Goal: Navigation & Orientation: Find specific page/section

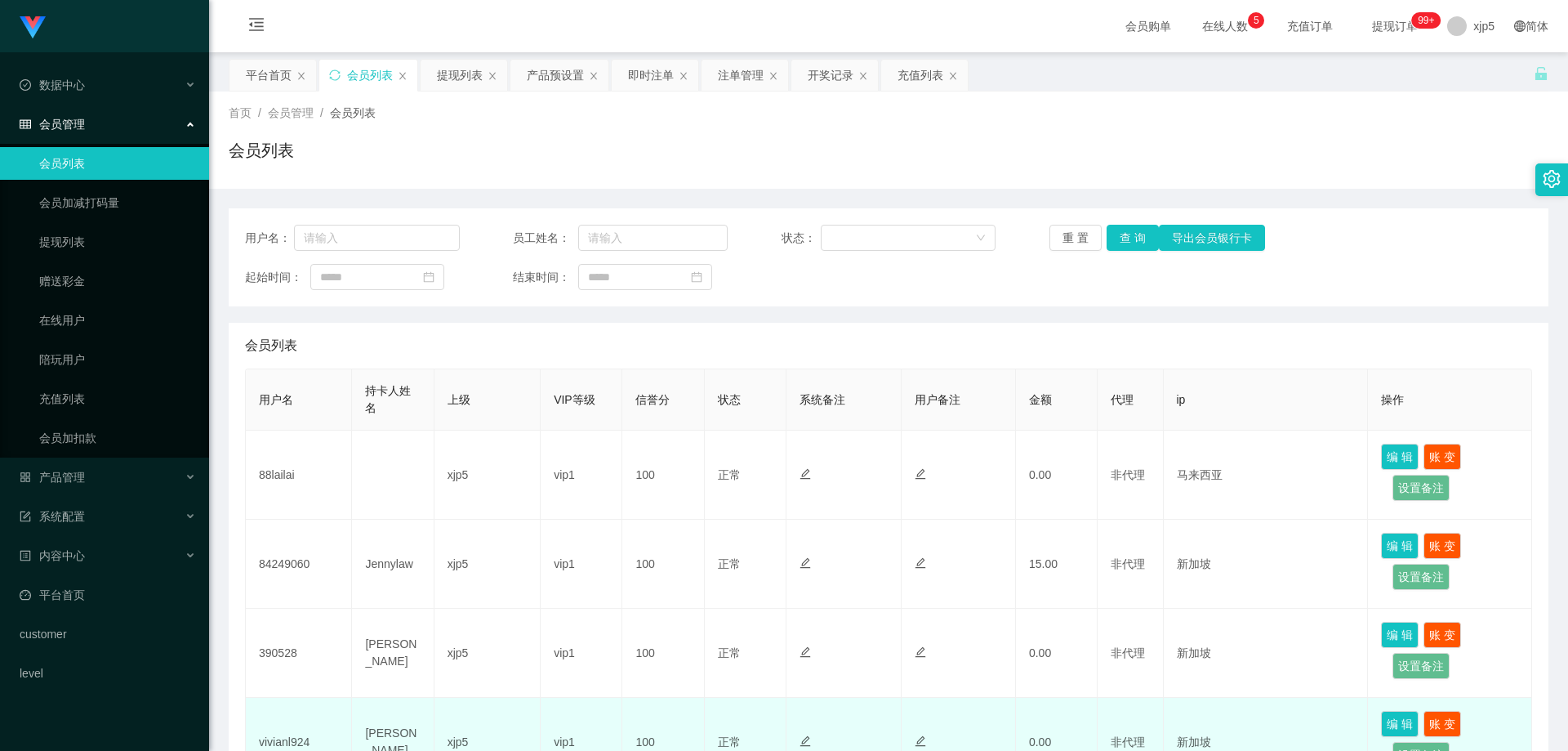
scroll to position [245, 0]
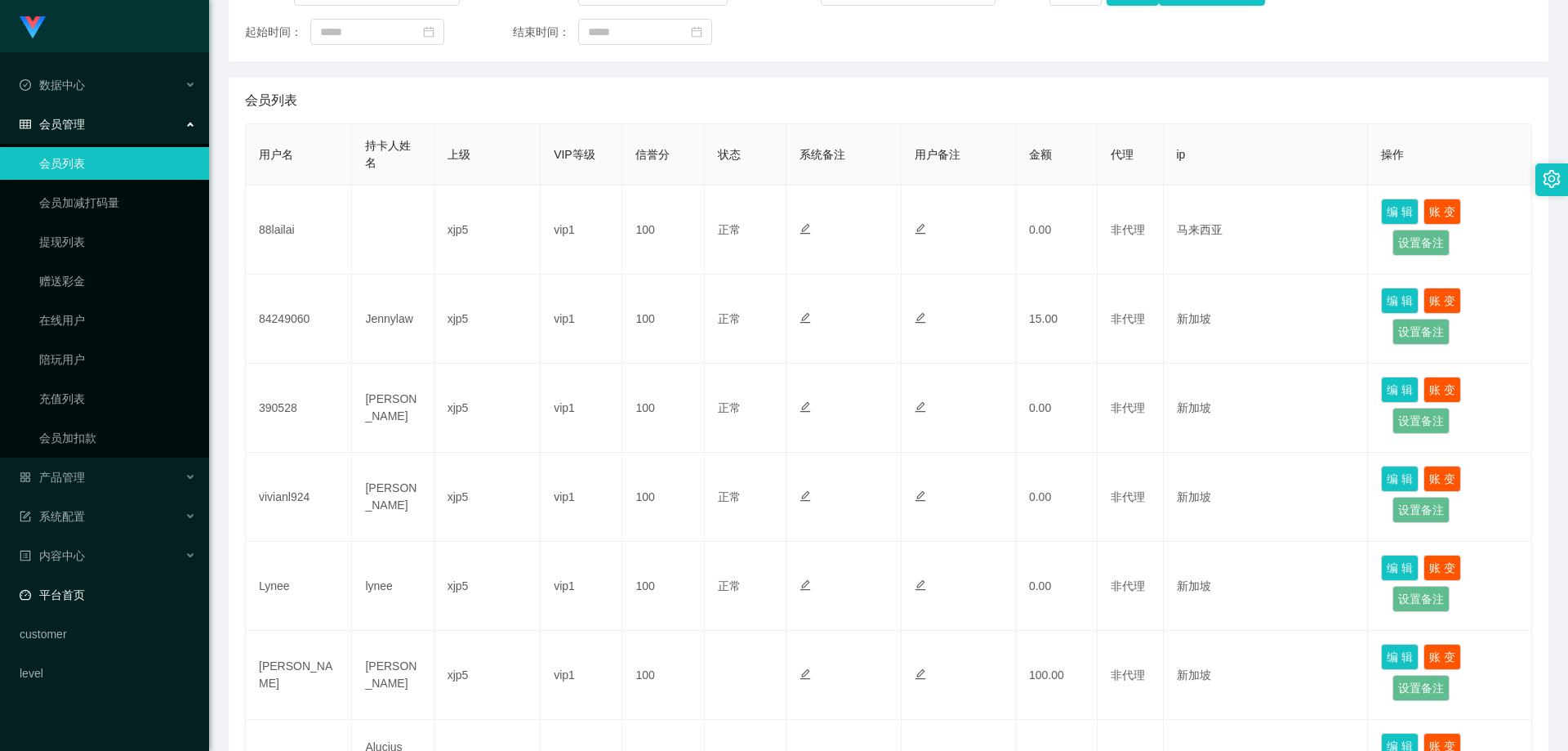
click at [109, 592] on link "平台首页" at bounding box center [107, 594] width 176 height 32
